Goal: Navigation & Orientation: Find specific page/section

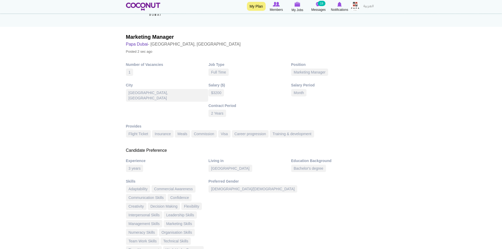
scroll to position [26, 0]
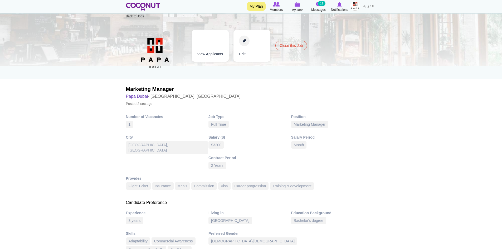
click at [262, 6] on link "My Plan" at bounding box center [256, 6] width 19 height 9
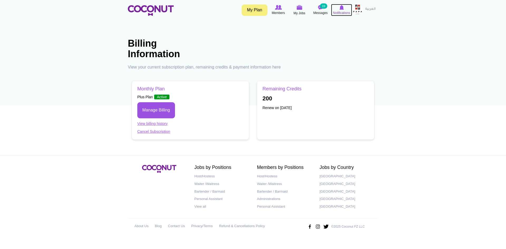
click at [341, 7] on img at bounding box center [341, 7] width 4 height 5
